Goal: Transaction & Acquisition: Subscribe to service/newsletter

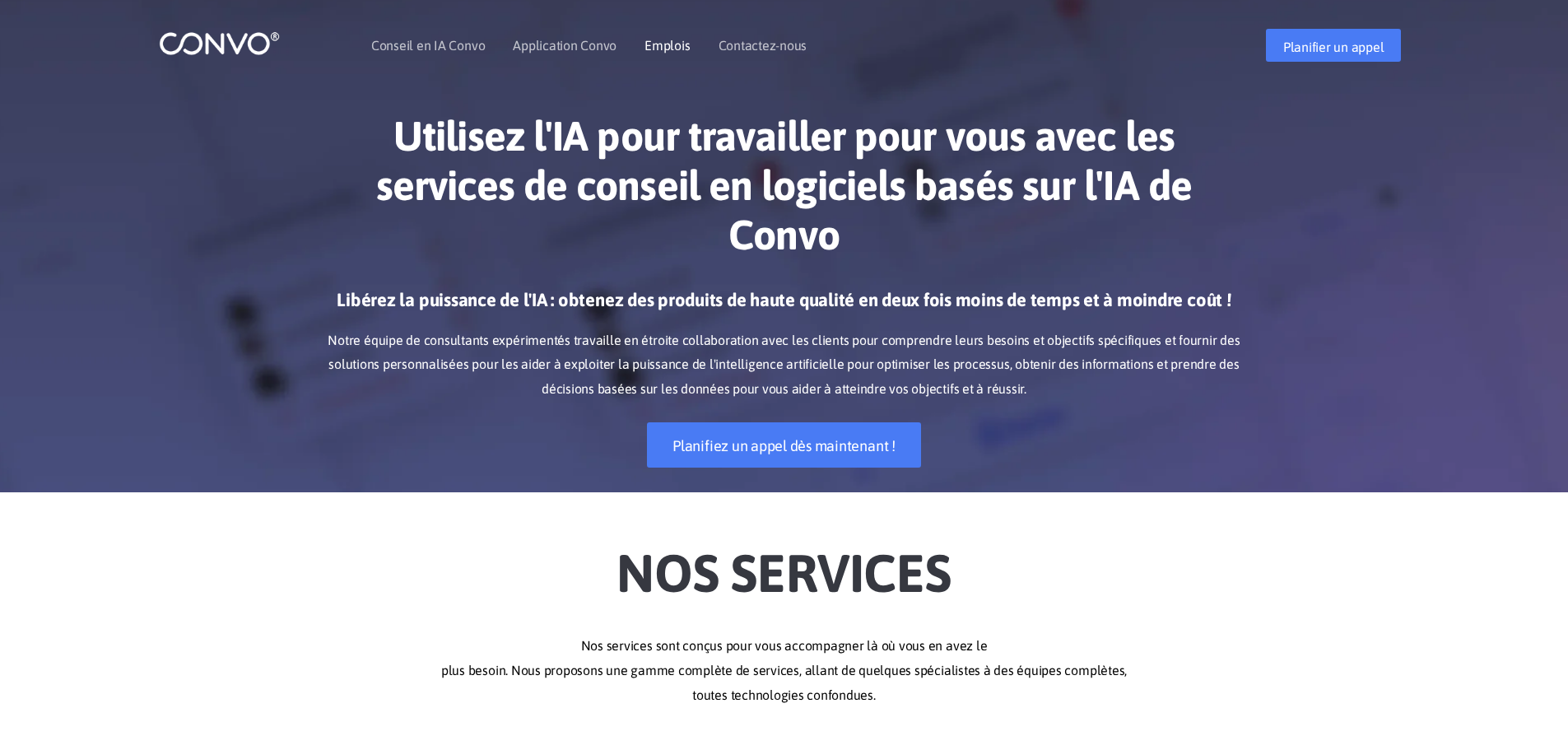
click at [664, 48] on font "Emplois" at bounding box center [667, 46] width 46 height 15
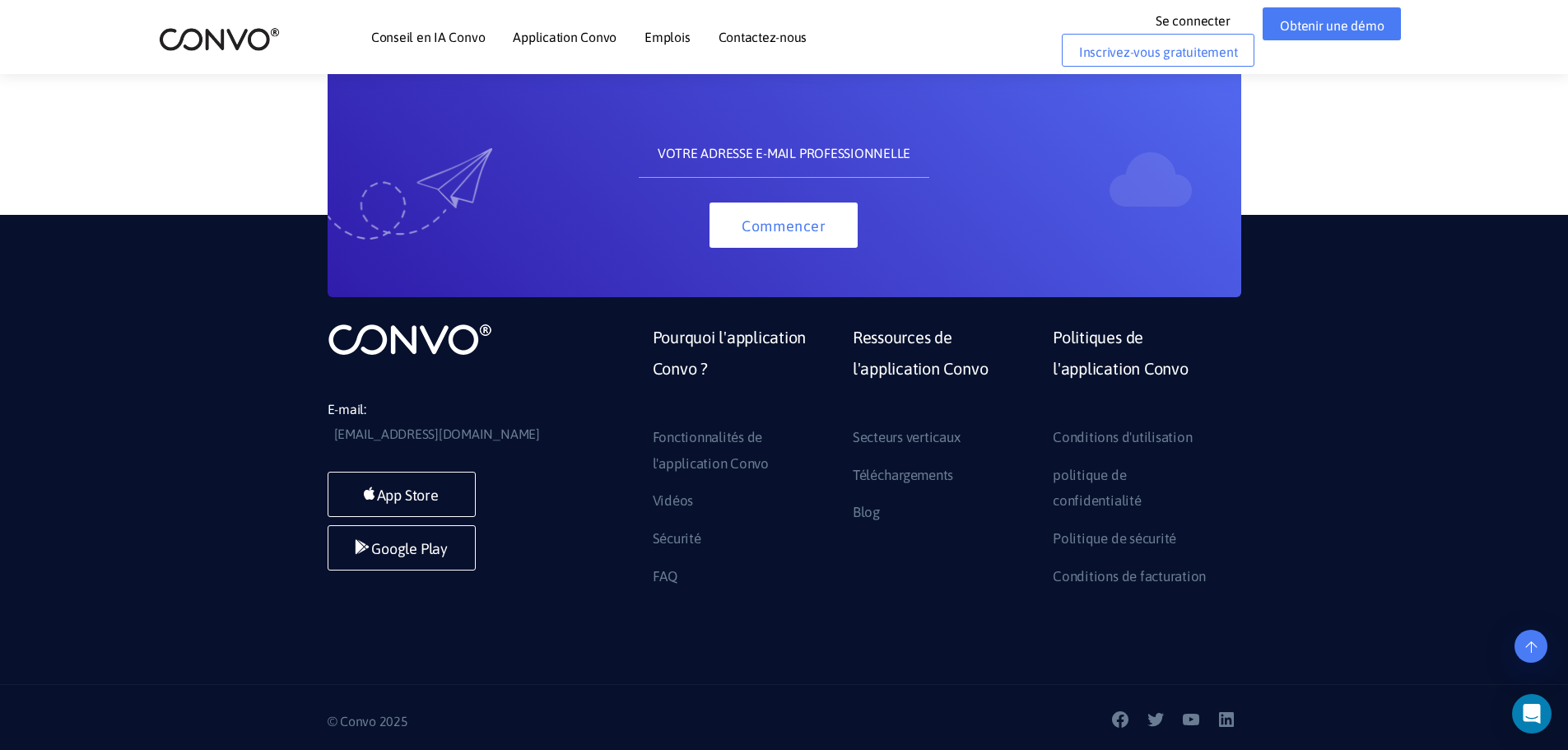
scroll to position [1222, 0]
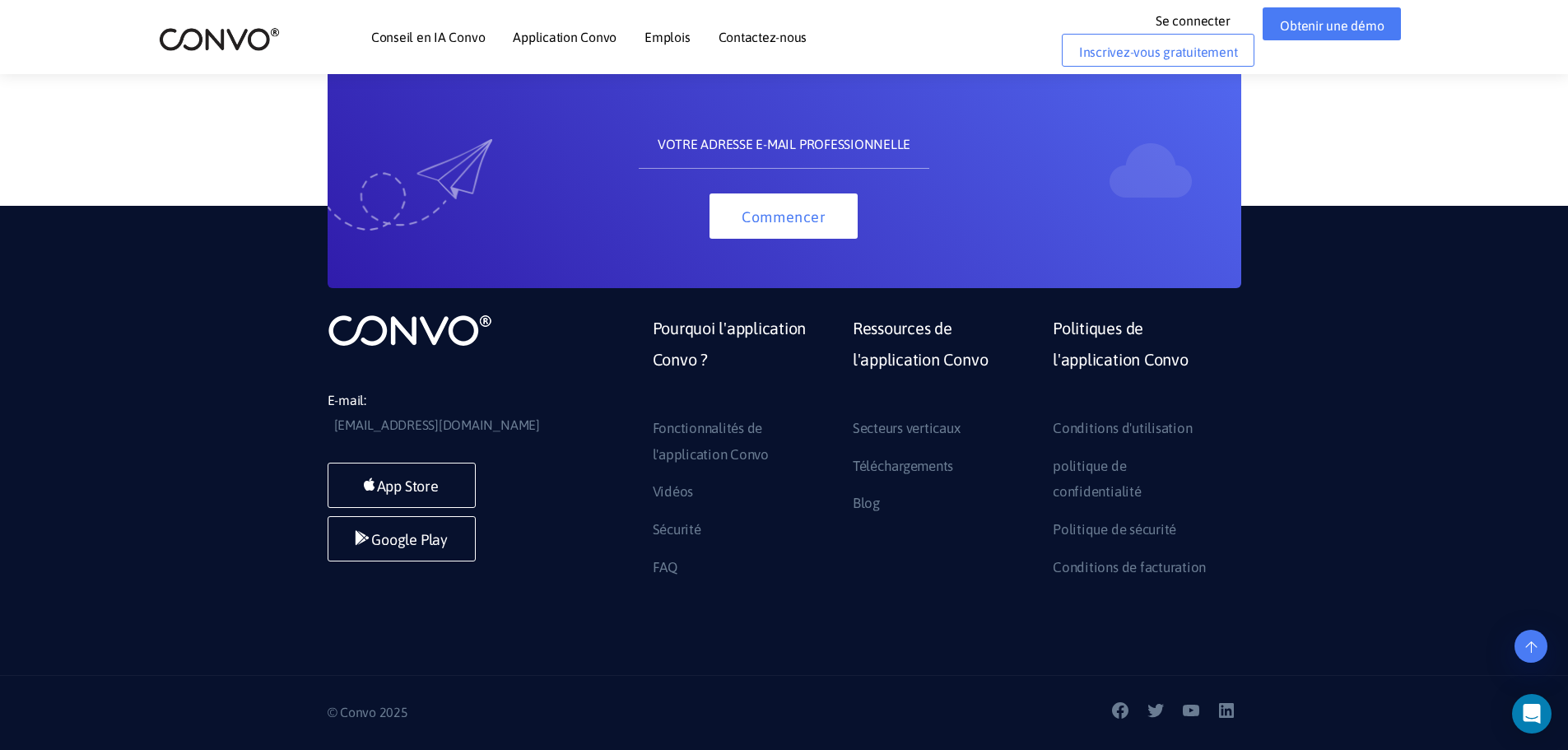
click at [656, 36] on font "Emplois" at bounding box center [667, 37] width 46 height 15
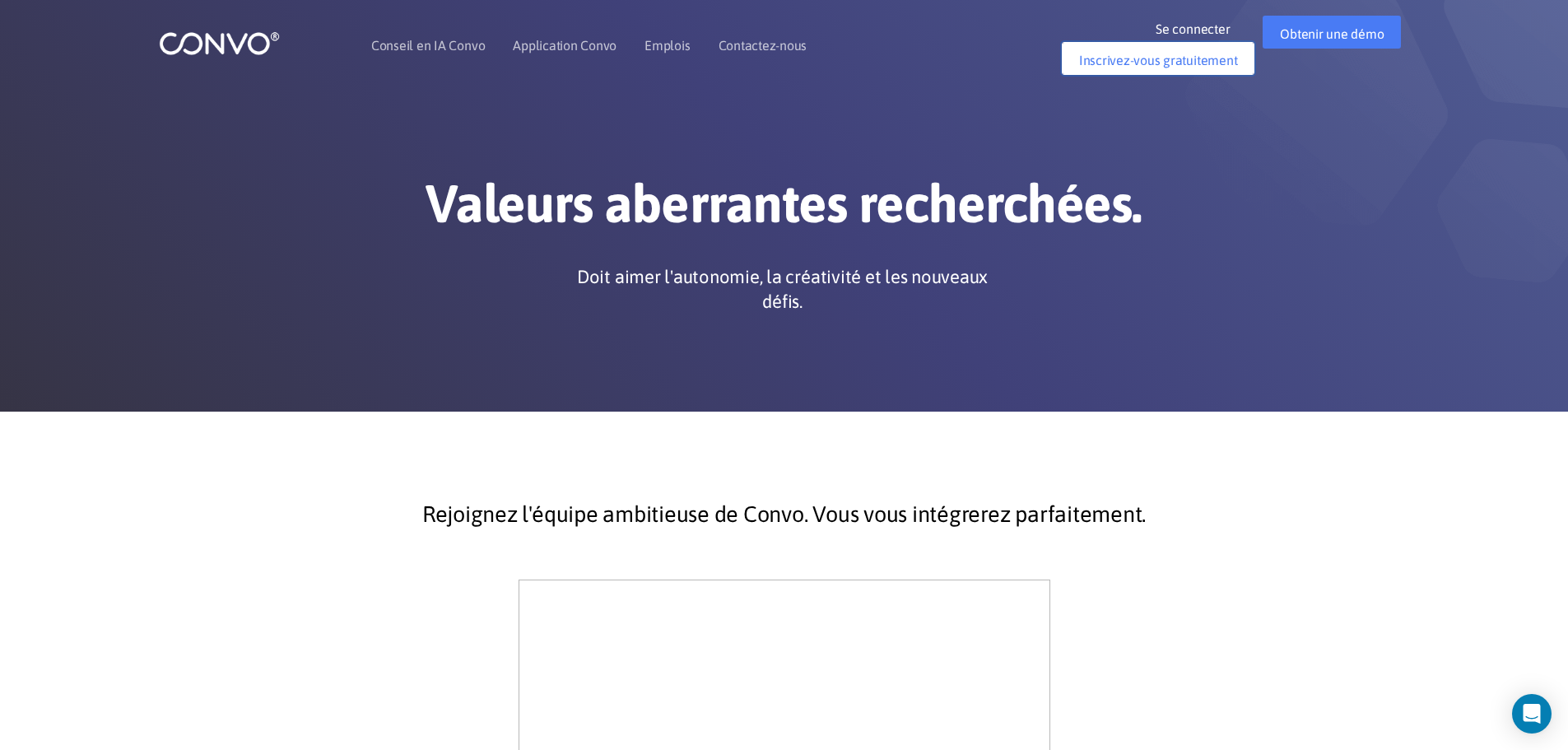
click at [1146, 58] on font "Inscrivez-vous gratuitement" at bounding box center [1158, 60] width 159 height 15
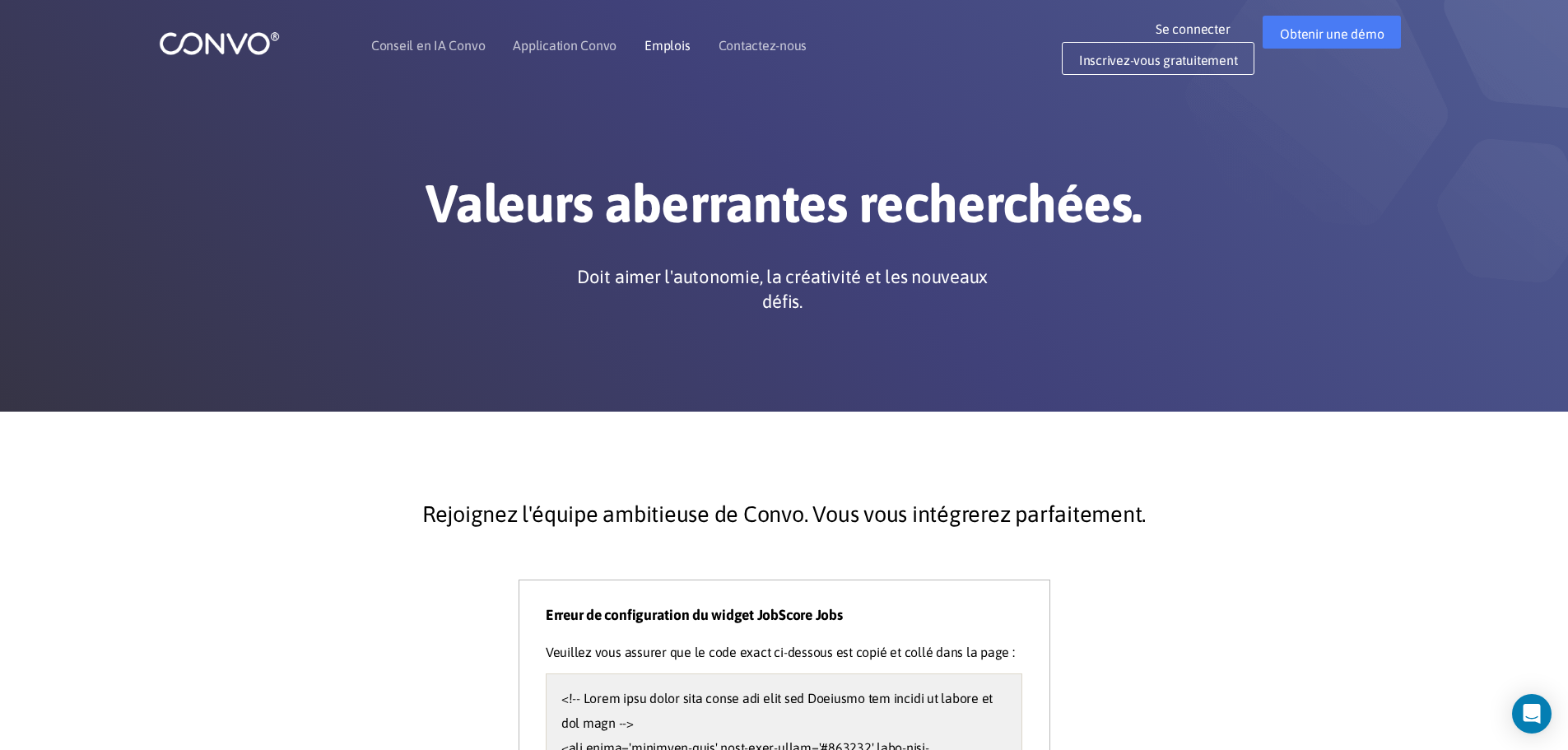
click at [657, 44] on font "Emplois" at bounding box center [667, 46] width 46 height 15
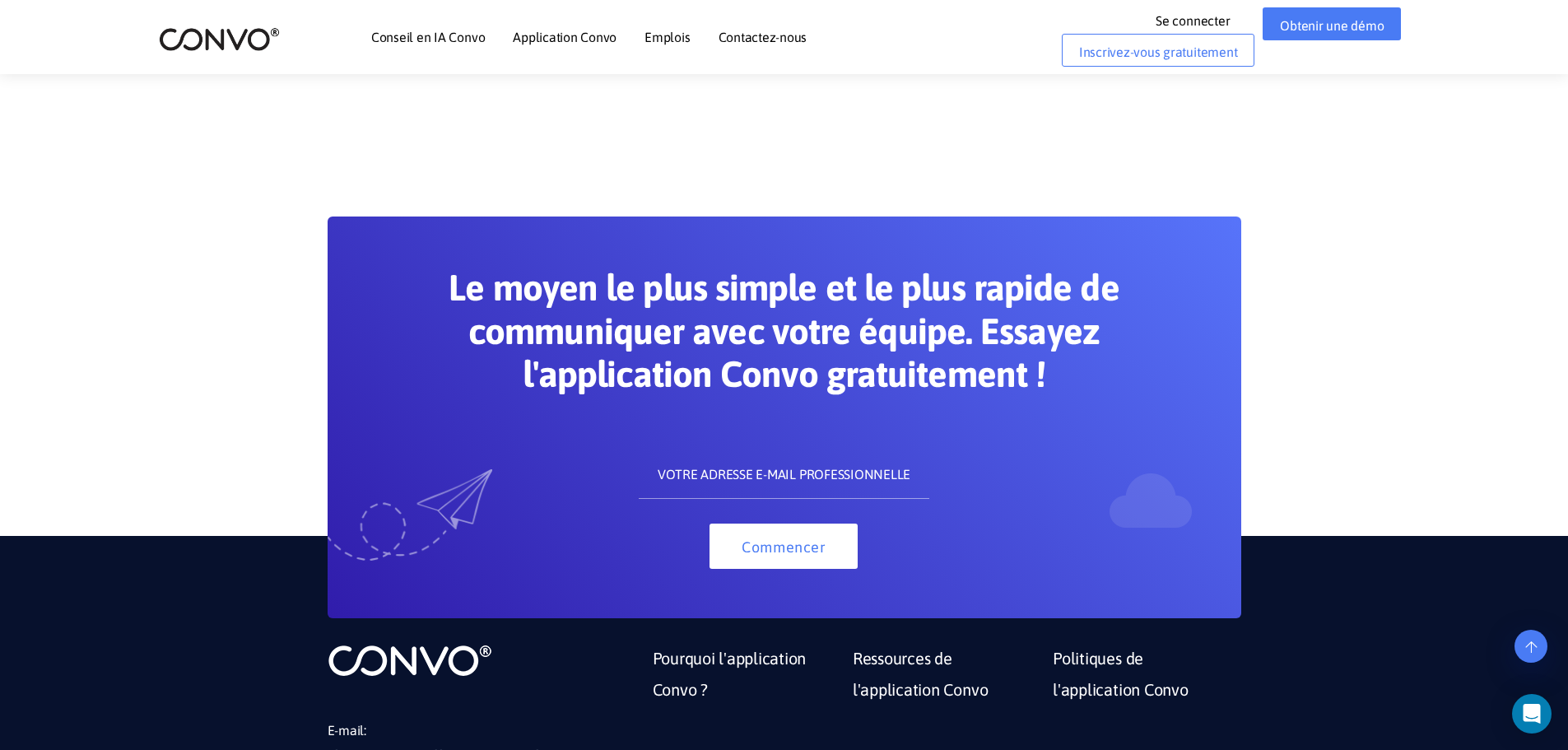
scroll to position [906, 0]
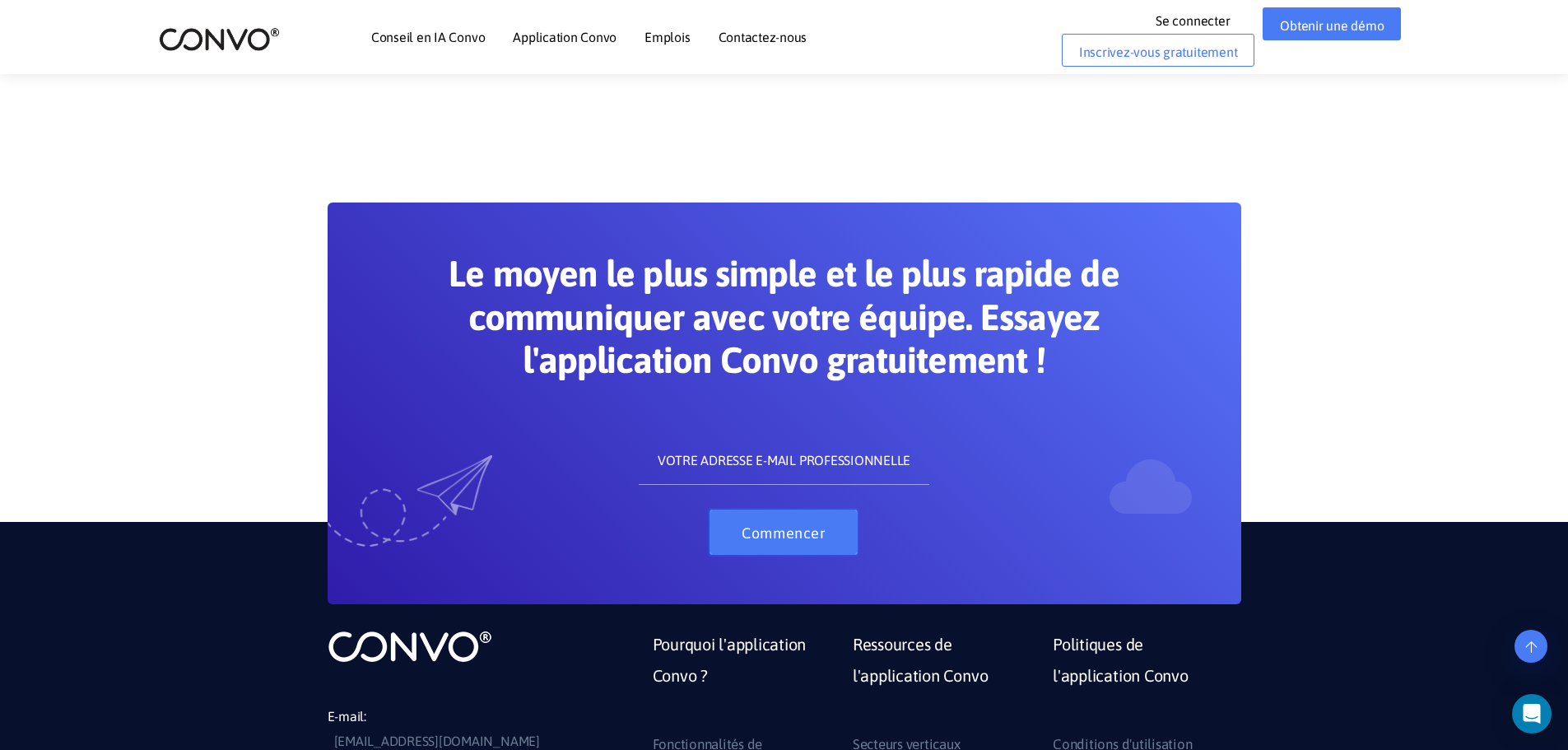
click at [759, 530] on font "Commencer" at bounding box center [783, 533] width 84 height 17
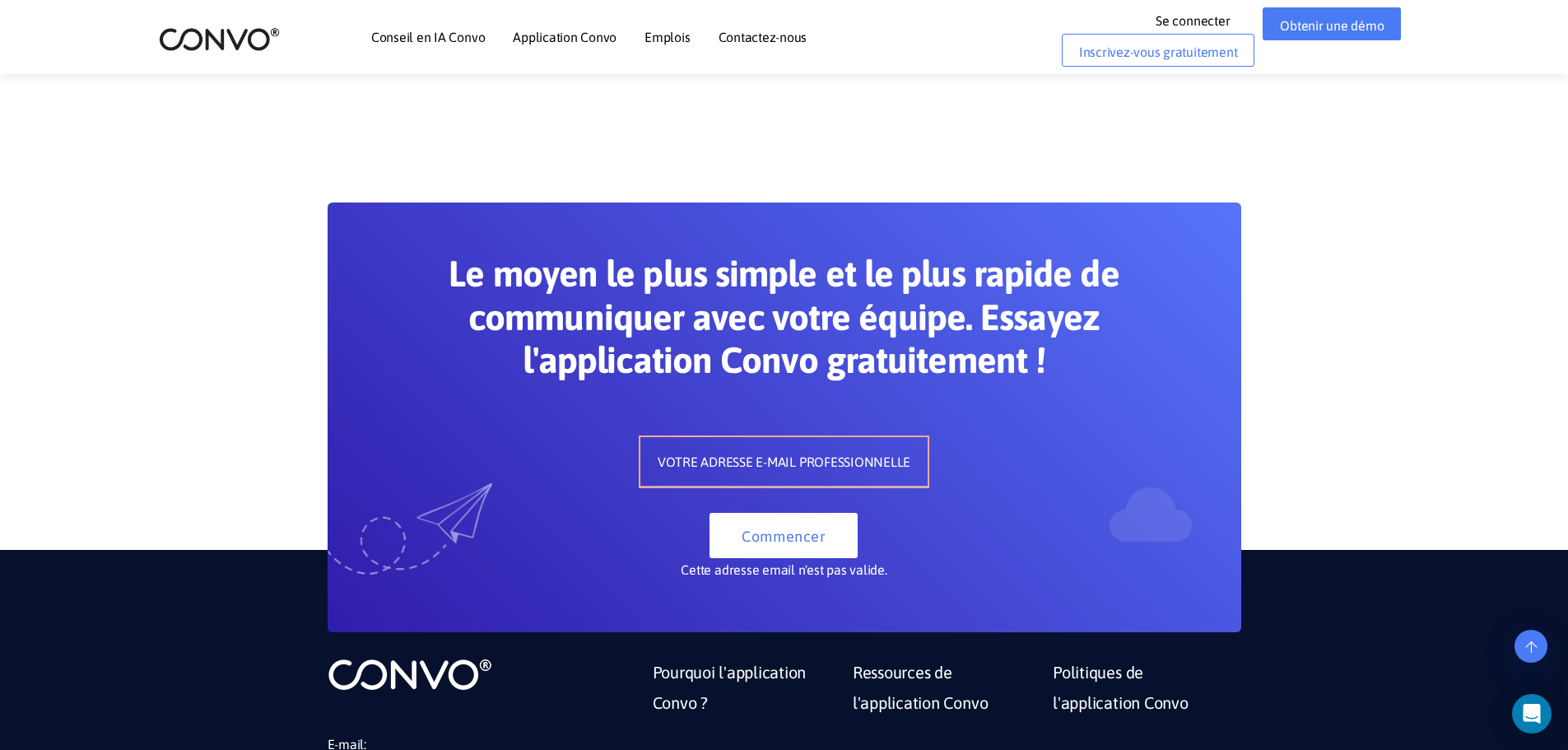
click at [686, 453] on input "text" at bounding box center [784, 462] width 287 height 49
type input "[PERSON_NAME][EMAIL_ADDRESS][PERSON_NAME][DOMAIN_NAME]"
click at [771, 541] on font "Commencer" at bounding box center [783, 537] width 84 height 17
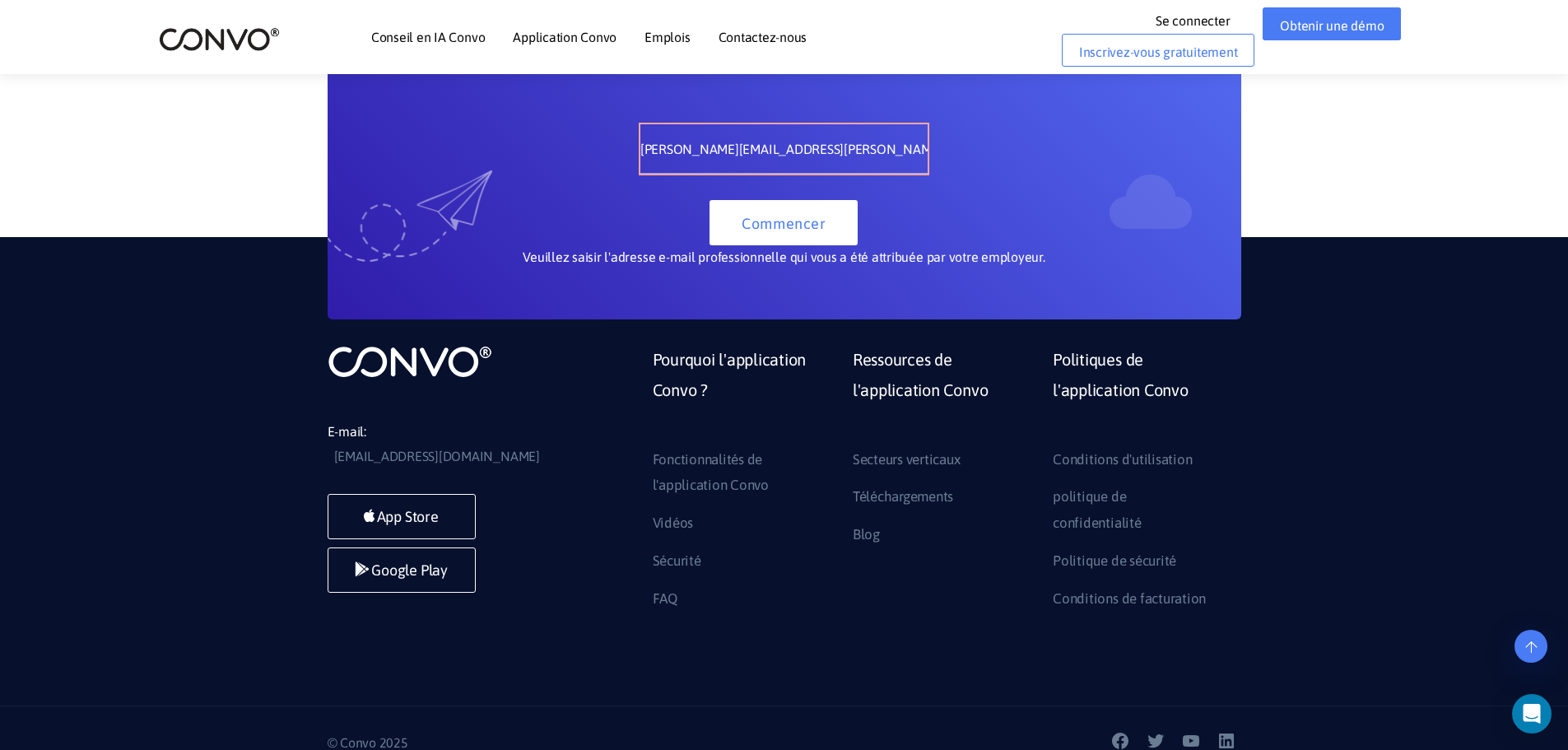
scroll to position [1249, 0]
